Goal: Task Accomplishment & Management: Use online tool/utility

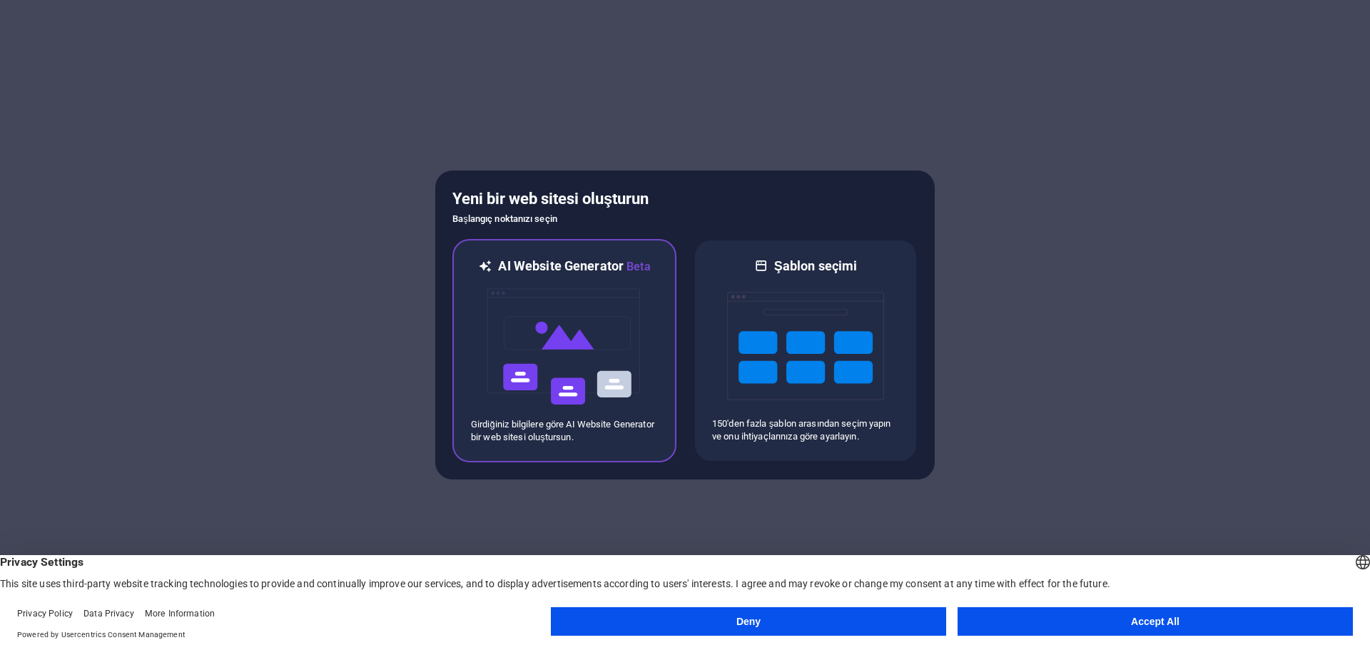
click at [573, 369] on img at bounding box center [564, 346] width 157 height 143
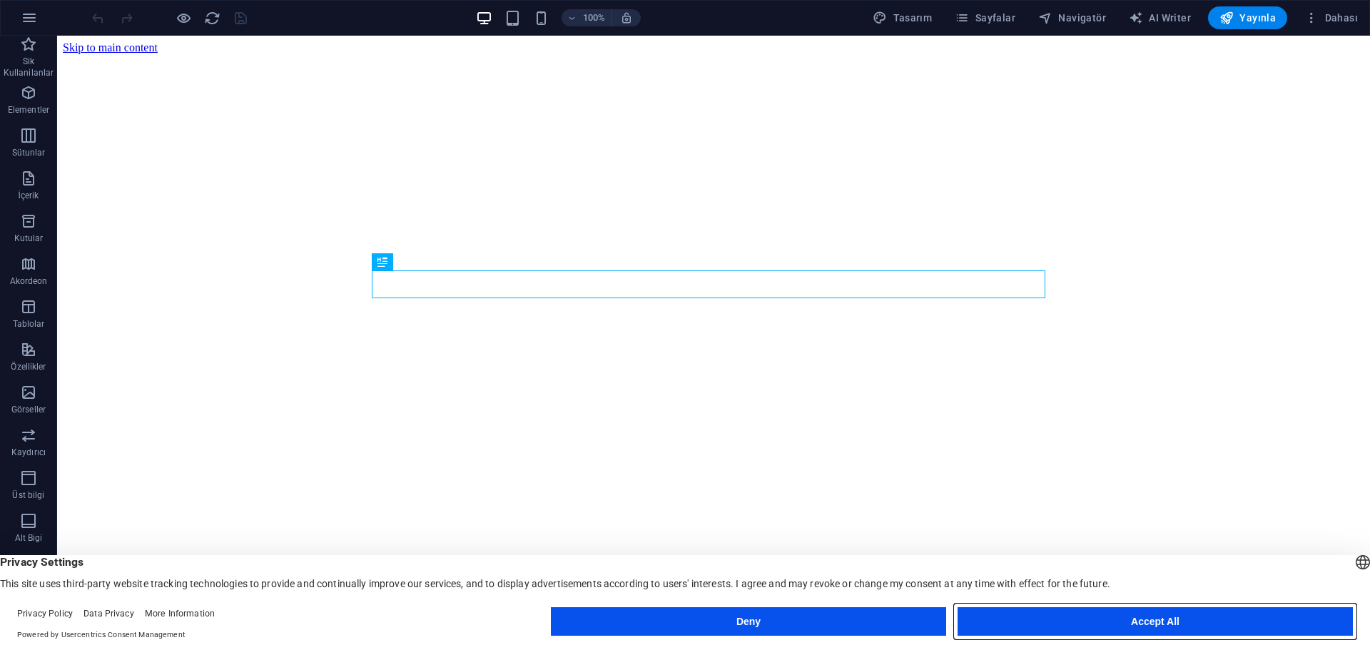
click at [1041, 620] on button "Accept All" at bounding box center [1154, 621] width 395 height 29
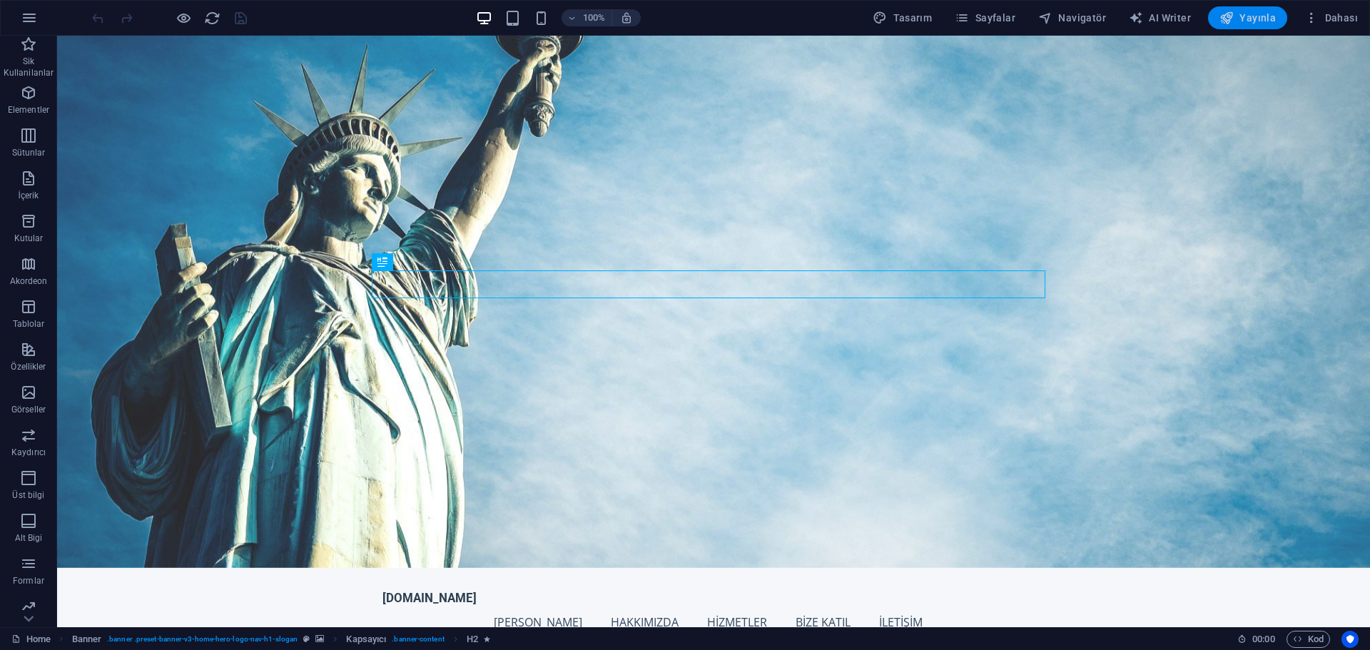
click at [1249, 14] on span "Yayınla" at bounding box center [1247, 18] width 56 height 14
